Goal: Task Accomplishment & Management: Use online tool/utility

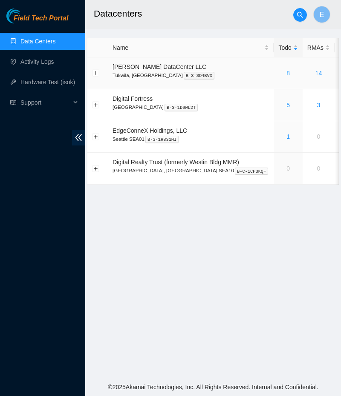
click at [286, 73] on link "8" at bounding box center [287, 73] width 3 height 7
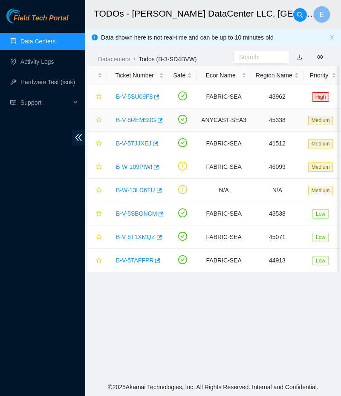
click at [127, 120] on link "B-V-5REMS9G" at bounding box center [136, 120] width 40 height 7
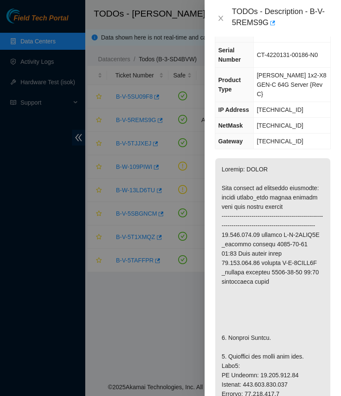
scroll to position [89, 0]
click at [217, 16] on icon "close" at bounding box center [220, 18] width 7 height 7
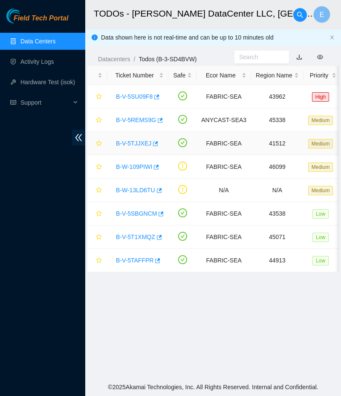
click at [120, 142] on link "B-V-5TJJXEJ" at bounding box center [133, 143] width 35 height 7
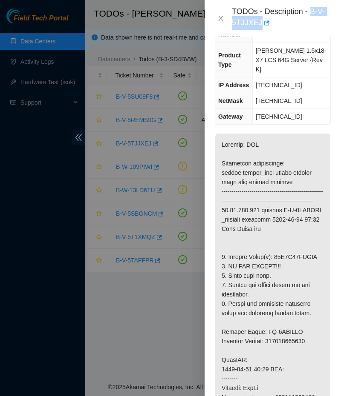
drag, startPoint x: 307, startPoint y: 11, endPoint x: 317, endPoint y: 24, distance: 16.1
click at [317, 24] on div "TODOs - Description - B-V-5TJJXEJ" at bounding box center [281, 18] width 99 height 23
copy div "B-V-5TJJXEJ"
click at [95, 350] on div at bounding box center [170, 198] width 341 height 396
click at [218, 17] on icon "close" at bounding box center [220, 18] width 5 height 5
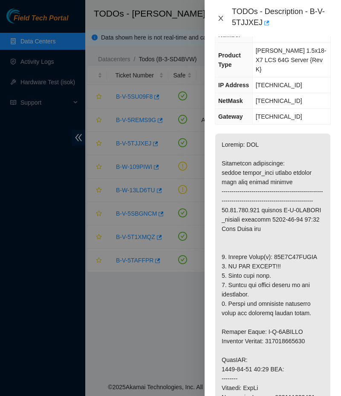
scroll to position [80, 0]
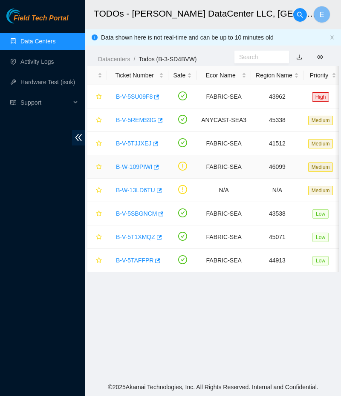
click at [135, 166] on link "B-W-109PIWI" at bounding box center [134, 167] width 36 height 7
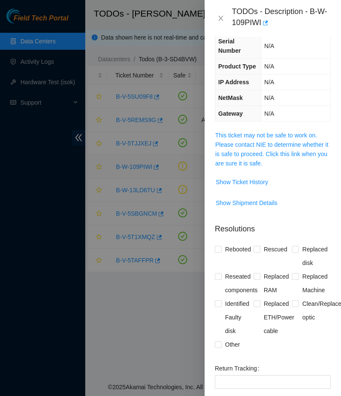
scroll to position [0, 0]
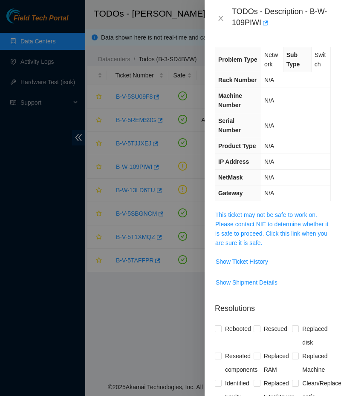
click at [274, 194] on div "Problem Type Network Sub Type Switch Rack Number N/A Machine Number N/A Serial …" at bounding box center [272, 217] width 136 height 360
click at [268, 212] on link "This ticket may not be safe to work on. Please contact NIE to determine whether…" at bounding box center [271, 229] width 113 height 35
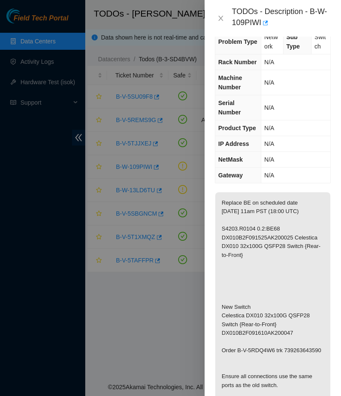
scroll to position [22, 0]
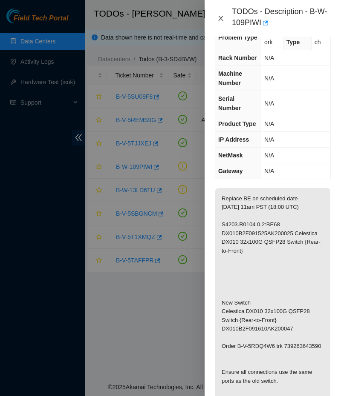
click at [220, 16] on icon "close" at bounding box center [220, 18] width 7 height 7
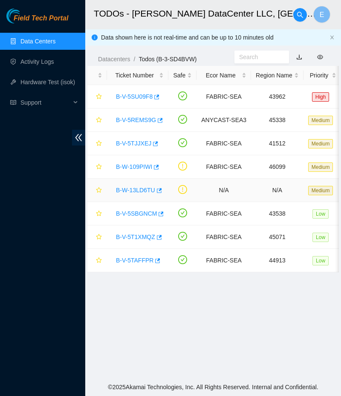
click at [137, 189] on link "B-W-13LD6TU" at bounding box center [135, 190] width 39 height 7
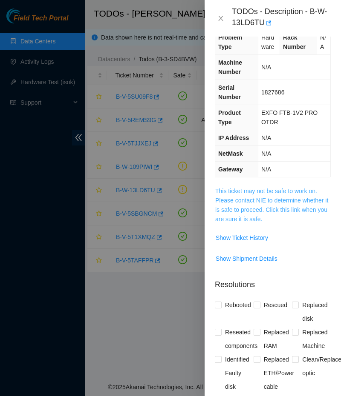
click at [218, 202] on link "This ticket may not be safe to work on. Please contact NIE to determine whether…" at bounding box center [271, 205] width 113 height 35
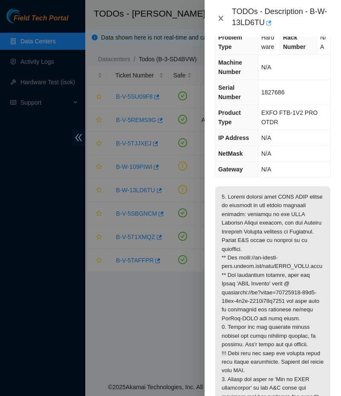
click at [218, 16] on icon "close" at bounding box center [220, 18] width 7 height 7
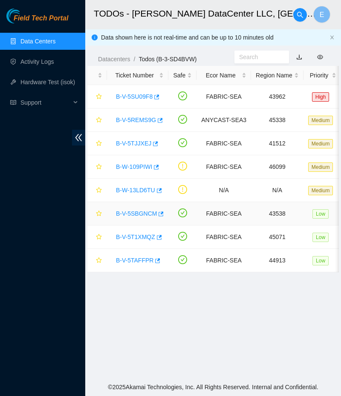
click at [130, 210] on link "B-V-5SBGNCM" at bounding box center [136, 213] width 41 height 7
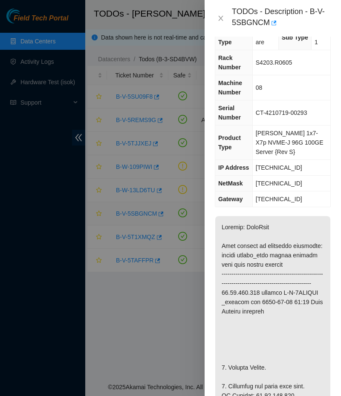
scroll to position [17, 0]
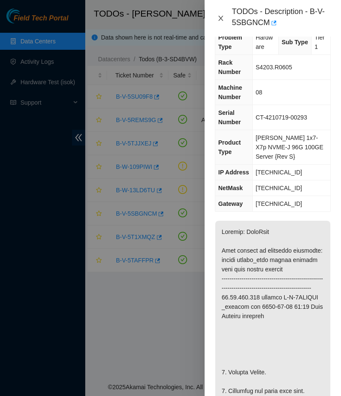
click at [218, 17] on icon "close" at bounding box center [220, 18] width 7 height 7
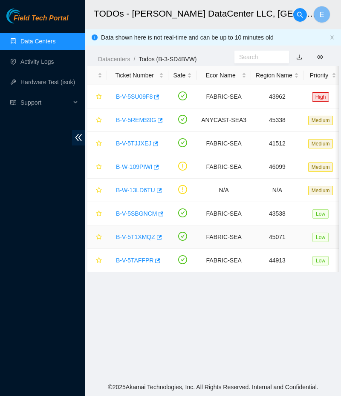
click at [129, 237] on link "B-V-5T1XMQZ" at bounding box center [135, 237] width 39 height 7
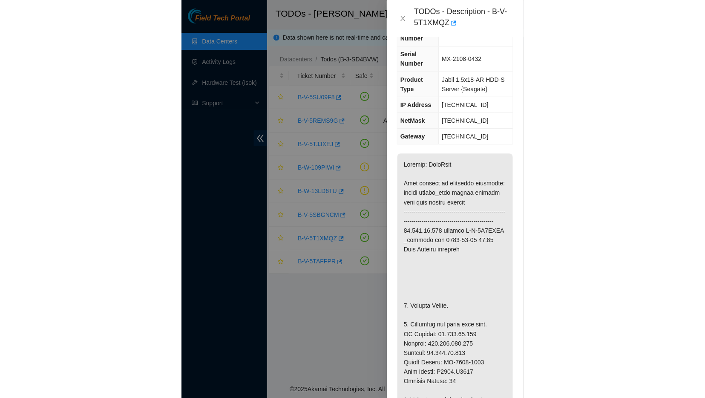
scroll to position [77, 0]
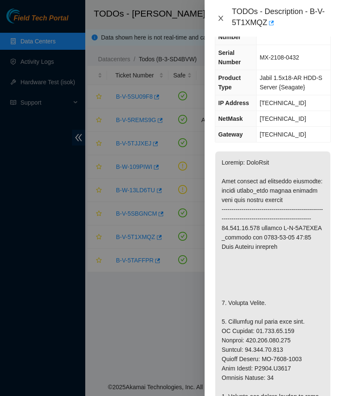
click at [221, 20] on icon "close" at bounding box center [220, 18] width 5 height 5
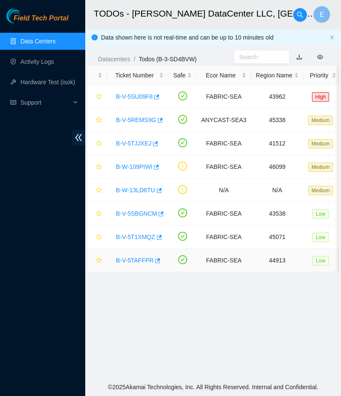
click at [128, 261] on link "B-V-5TAFFPR" at bounding box center [134, 260] width 37 height 7
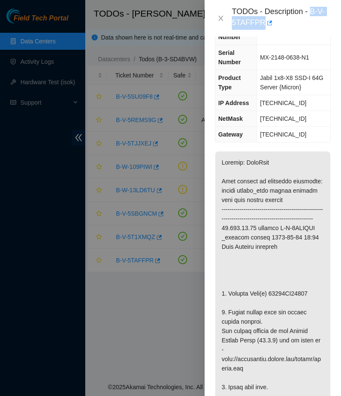
drag, startPoint x: 307, startPoint y: 9, endPoint x: 314, endPoint y: 25, distance: 16.8
click at [314, 25] on div "TODOs - Description - B-V-5TAFFPR" at bounding box center [281, 18] width 99 height 23
copy div "B-V-5TAFFPR"
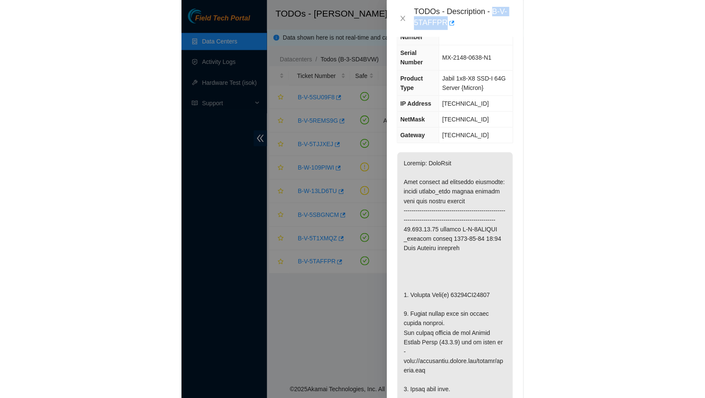
scroll to position [59, 0]
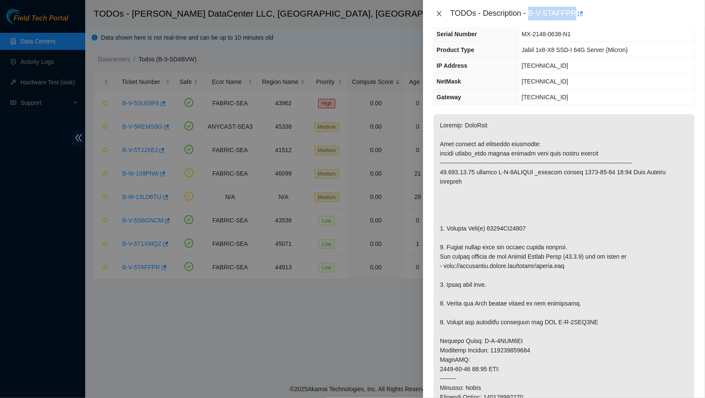
click at [340, 13] on icon "close" at bounding box center [438, 13] width 5 height 5
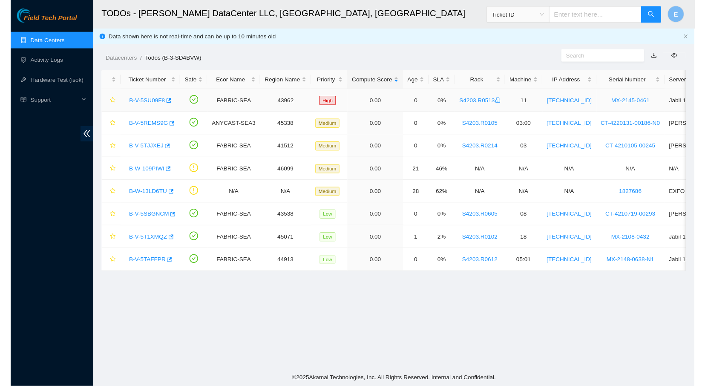
scroll to position [67, 0]
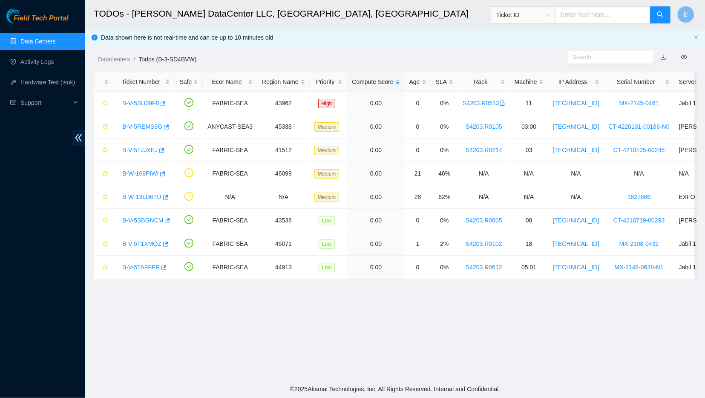
click at [173, 355] on main "TODOs - [PERSON_NAME] DataCenter LLC, [GEOGRAPHIC_DATA], [GEOGRAPHIC_DATA] Tick…" at bounding box center [395, 190] width 620 height 380
